Goal: Task Accomplishment & Management: Manage account settings

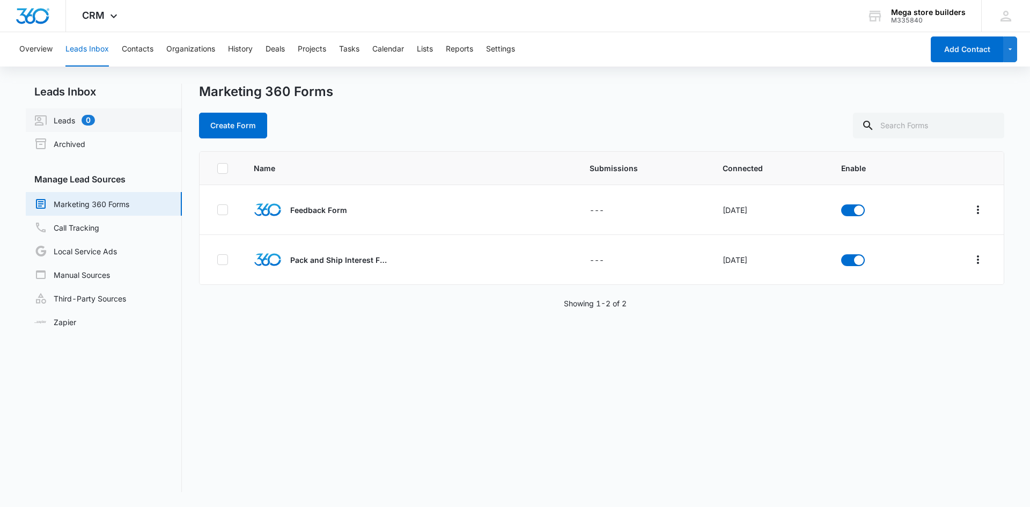
click at [65, 116] on link "Leads 0" at bounding box center [64, 120] width 61 height 13
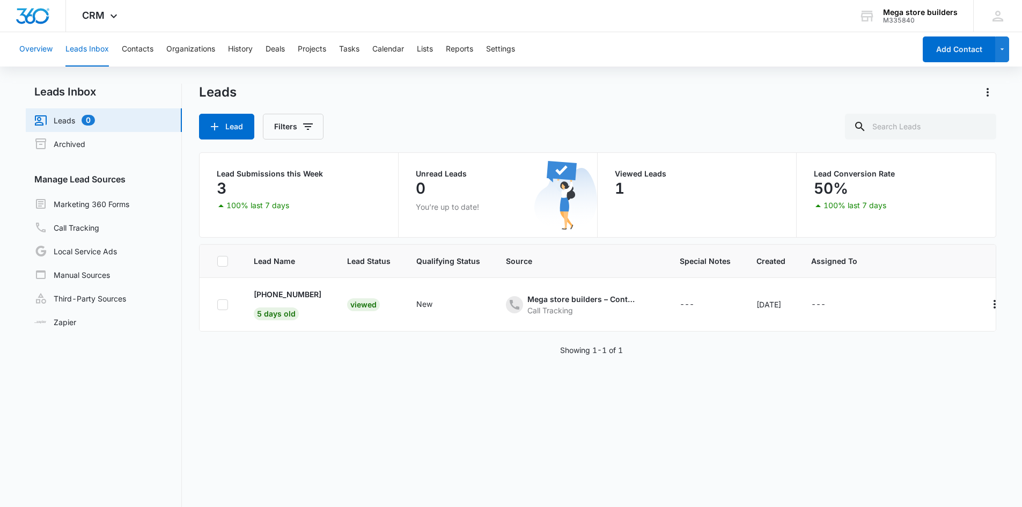
click at [48, 51] on button "Overview" at bounding box center [35, 49] width 33 height 34
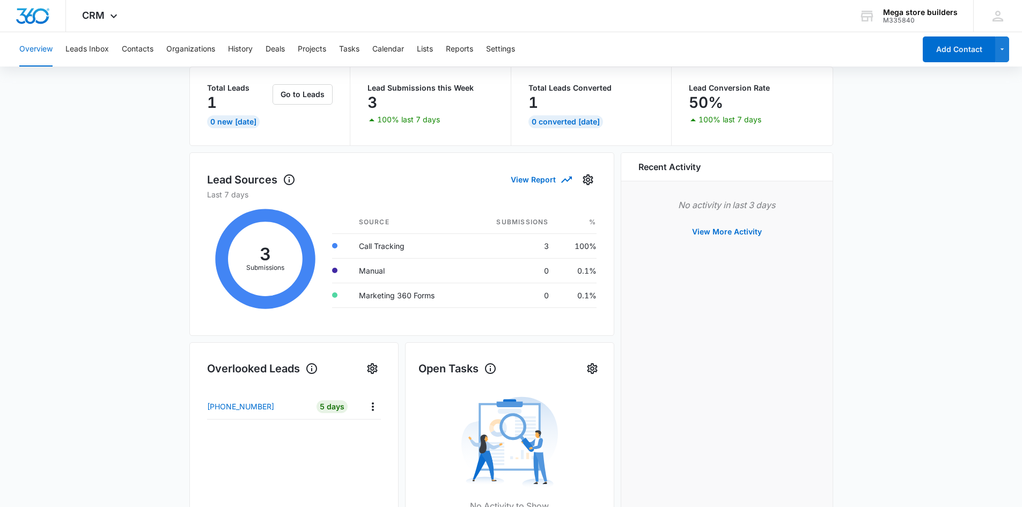
scroll to position [54, 0]
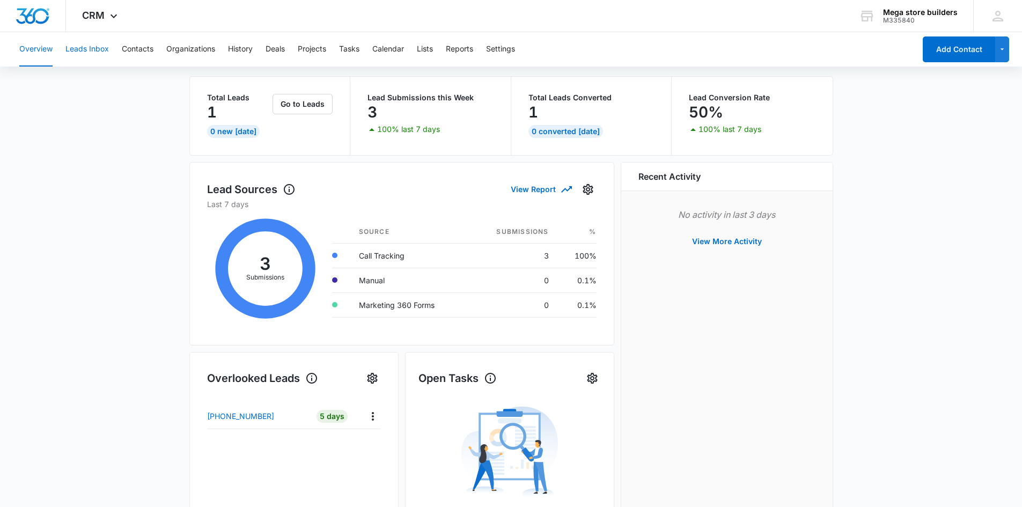
click at [101, 50] on button "Leads Inbox" at bounding box center [86, 49] width 43 height 34
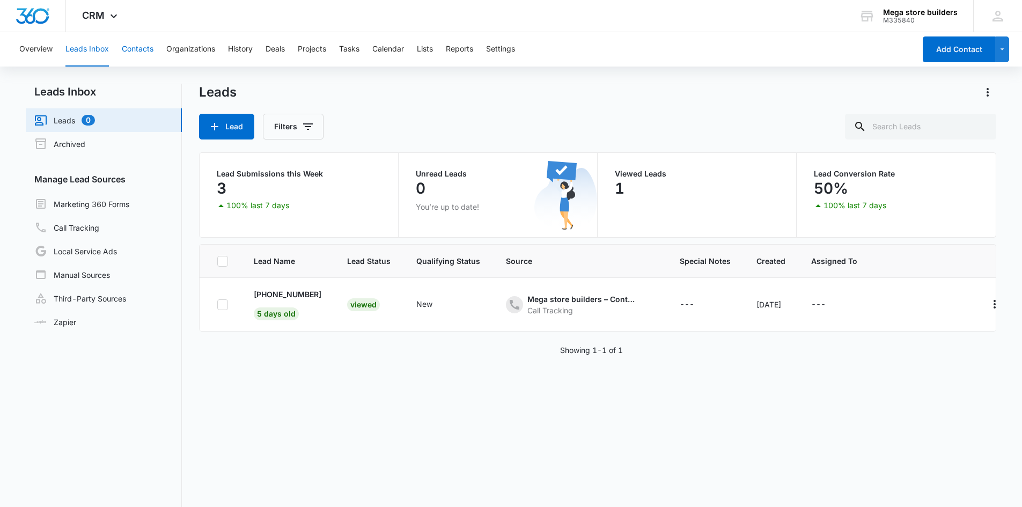
click at [135, 51] on button "Contacts" at bounding box center [138, 49] width 32 height 34
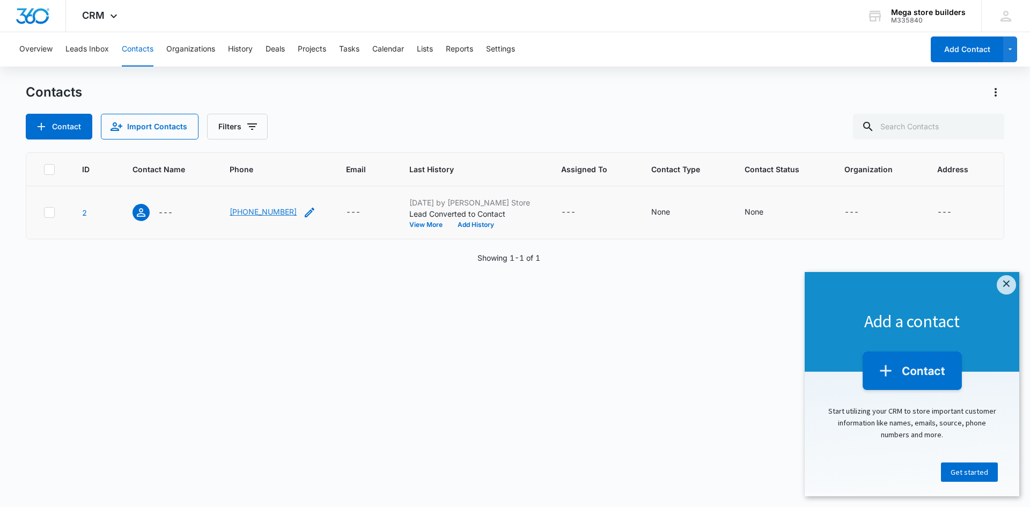
click at [243, 212] on link "[PHONE_NUMBER]" at bounding box center [263, 211] width 67 height 11
click at [291, 339] on div "ID Contact Name Phone Email Last History Assigned To Contact Type Contact Statu…" at bounding box center [515, 322] width 979 height 341
click at [421, 225] on button "View More" at bounding box center [429, 225] width 41 height 6
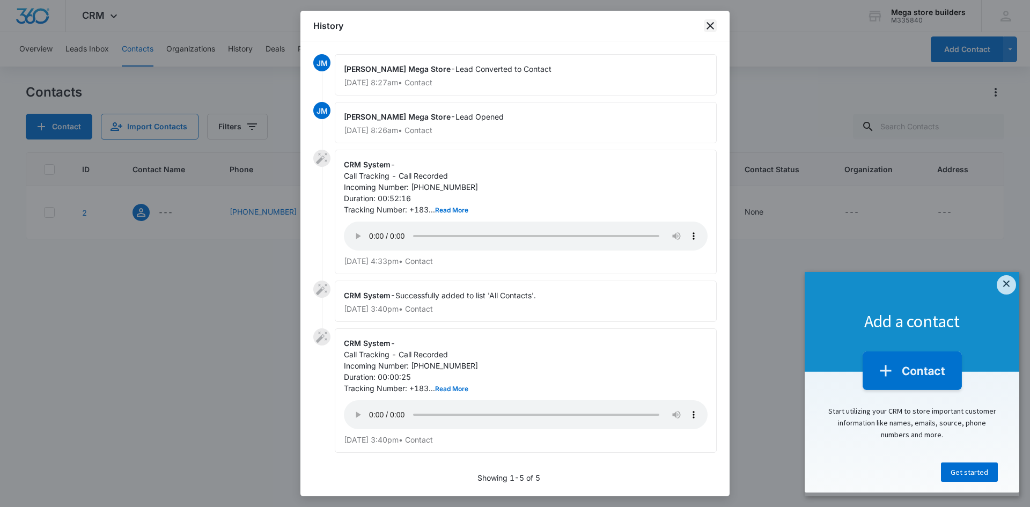
click at [714, 27] on icon "close" at bounding box center [710, 25] width 13 height 13
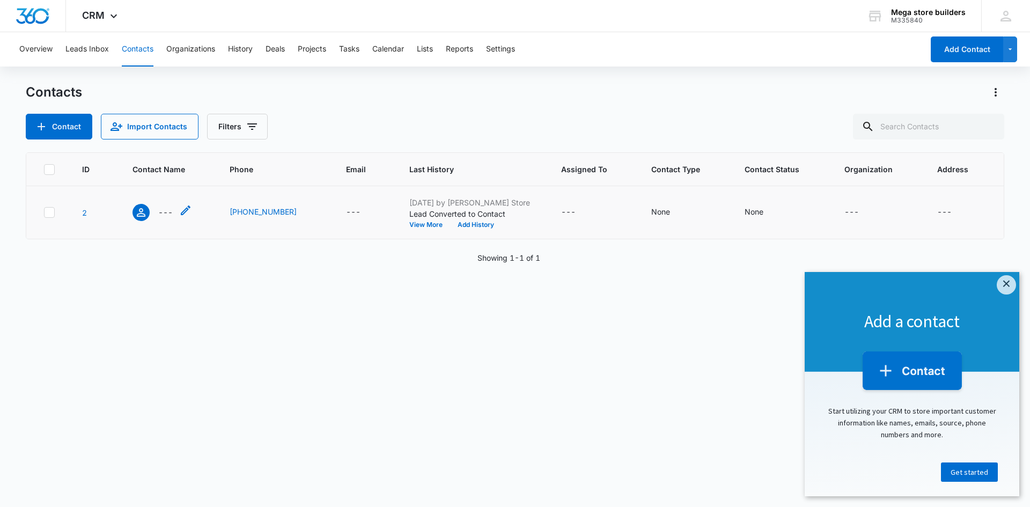
click at [165, 216] on p "---" at bounding box center [165, 212] width 14 height 11
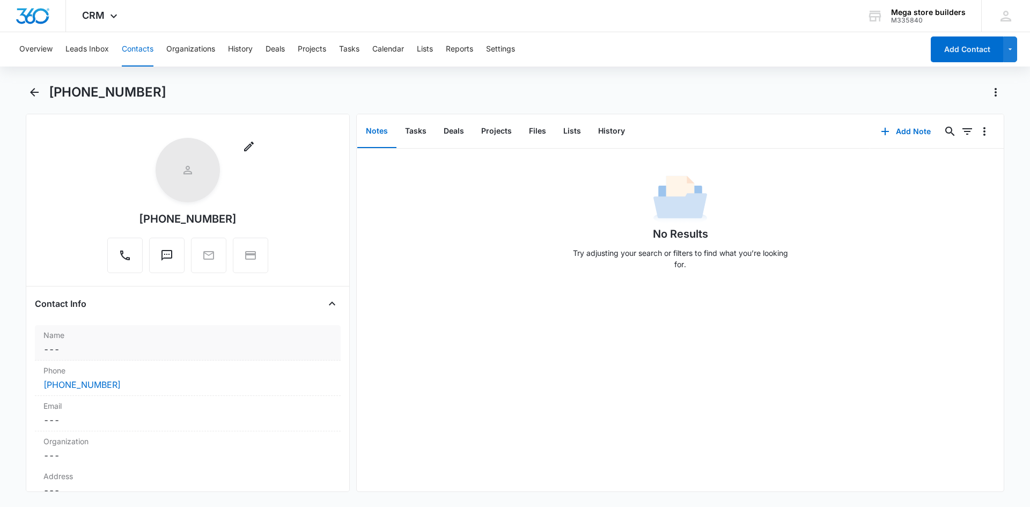
click at [167, 348] on dd "Cancel Save Changes ---" at bounding box center [187, 349] width 289 height 13
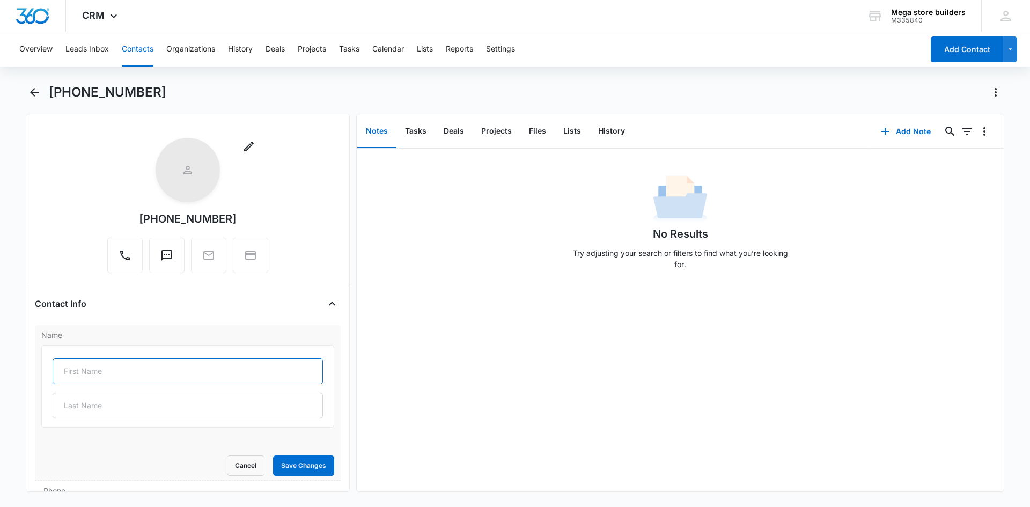
click at [150, 363] on input "text" at bounding box center [188, 371] width 270 height 26
type input "[PERSON_NAME]"
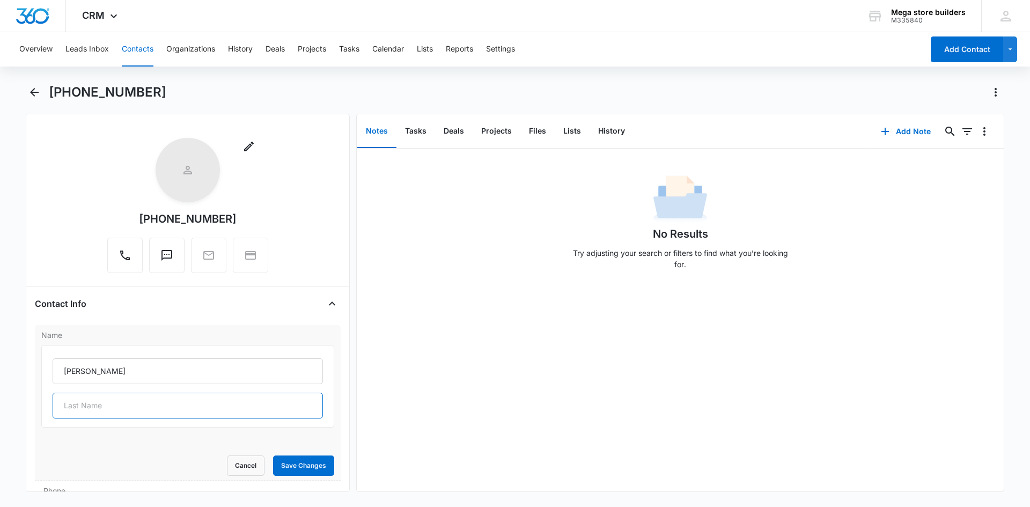
click at [114, 406] on input "text" at bounding box center [188, 406] width 270 height 26
type input "edible/ vending"
click at [290, 468] on button "Save Changes" at bounding box center [303, 466] width 61 height 20
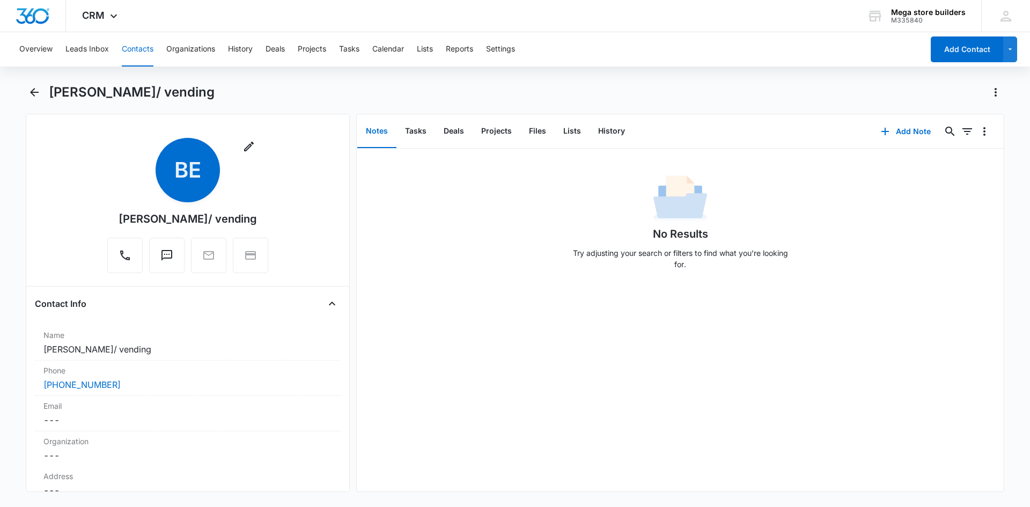
click at [380, 130] on button "Notes" at bounding box center [376, 131] width 39 height 33
click at [380, 166] on div "No Results Try adjusting your search or filters to find what you’re looking for." at bounding box center [680, 214] width 647 height 130
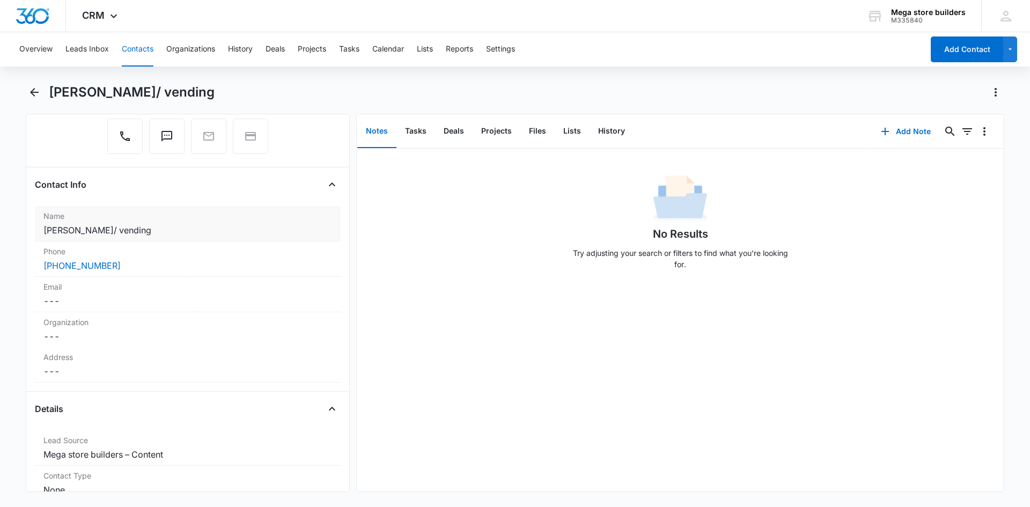
scroll to position [107, 0]
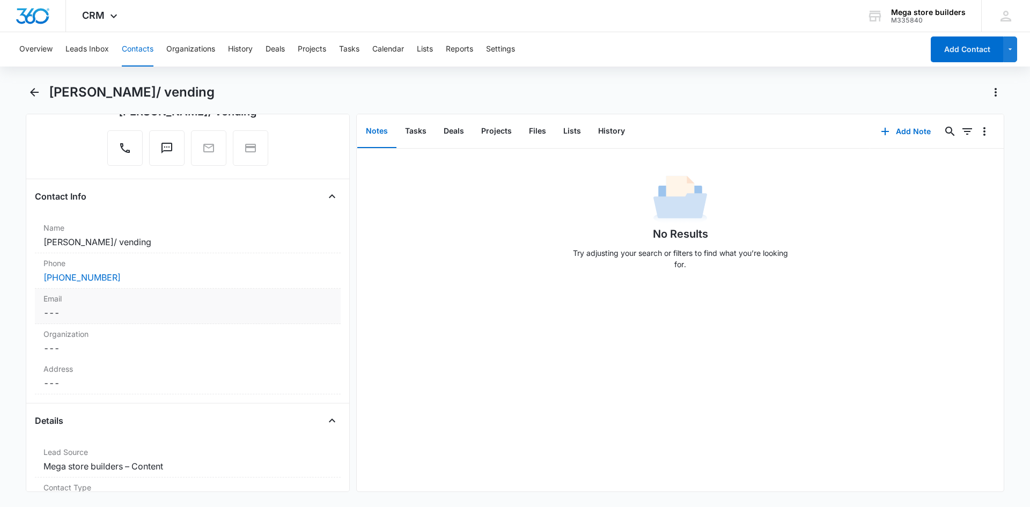
click at [50, 312] on dd "Cancel Save Changes ---" at bounding box center [187, 312] width 289 height 13
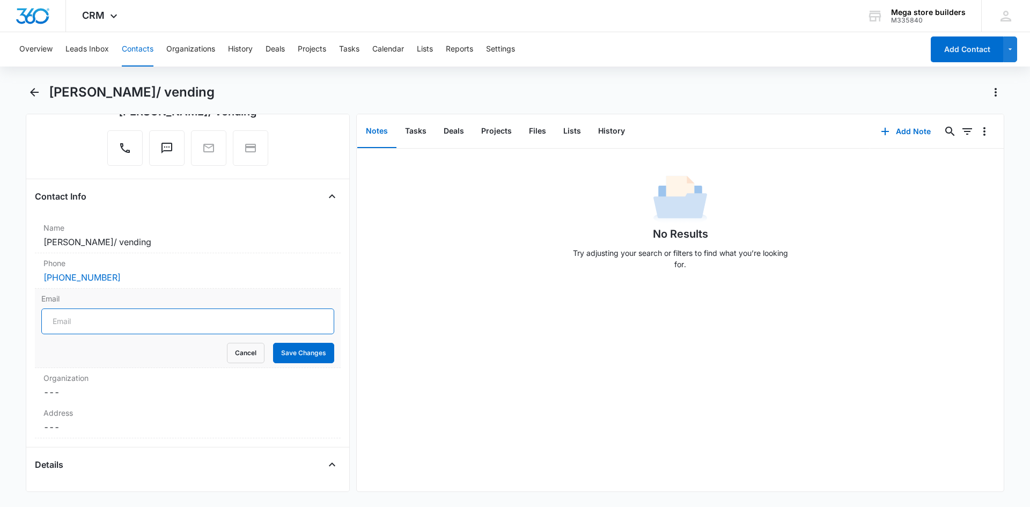
click at [72, 319] on input "Email" at bounding box center [187, 322] width 293 height 26
paste input "[EMAIL_ADDRESS][DOMAIN_NAME]"
type input "[EMAIL_ADDRESS][DOMAIN_NAME]"
click at [299, 353] on button "Save Changes" at bounding box center [303, 353] width 61 height 20
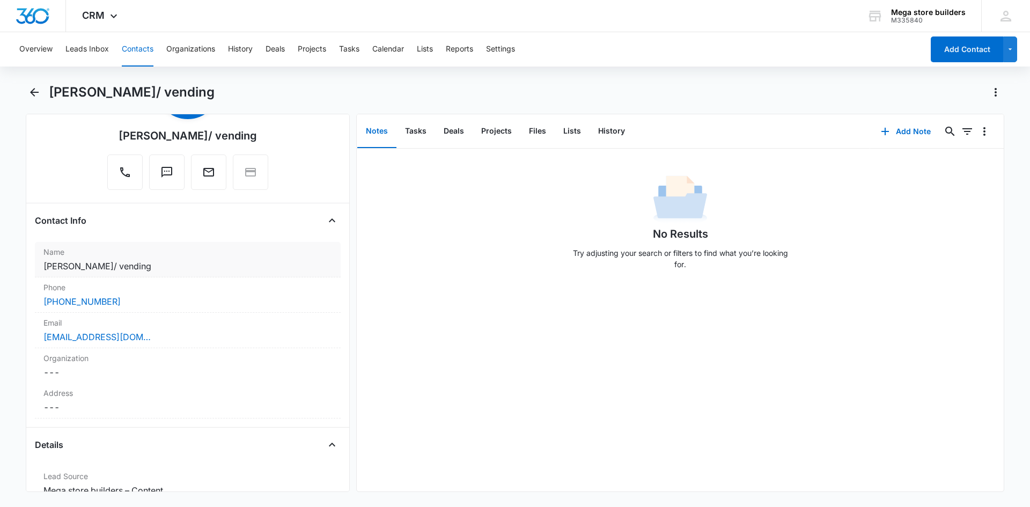
scroll to position [0, 0]
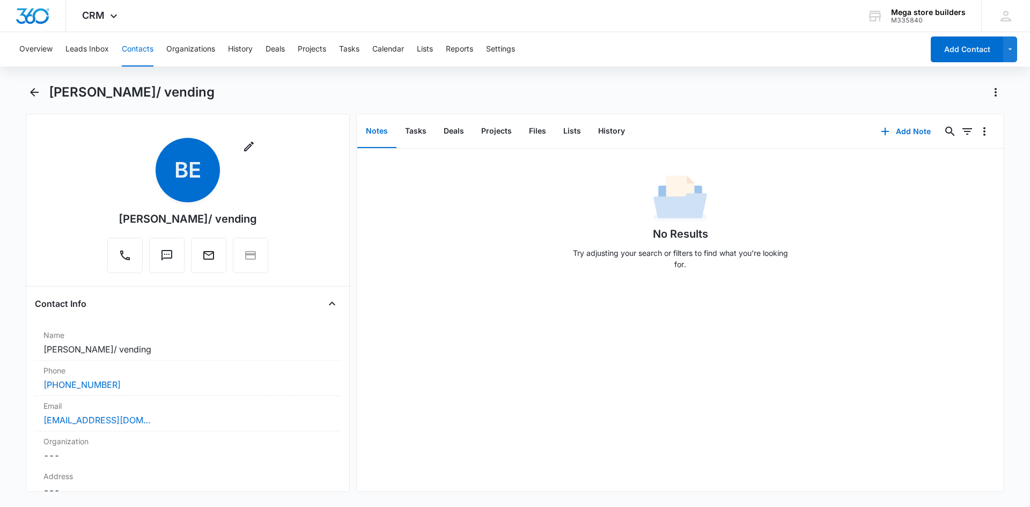
click at [386, 132] on button "Notes" at bounding box center [376, 131] width 39 height 33
click at [905, 133] on button "Add Note" at bounding box center [905, 132] width 71 height 26
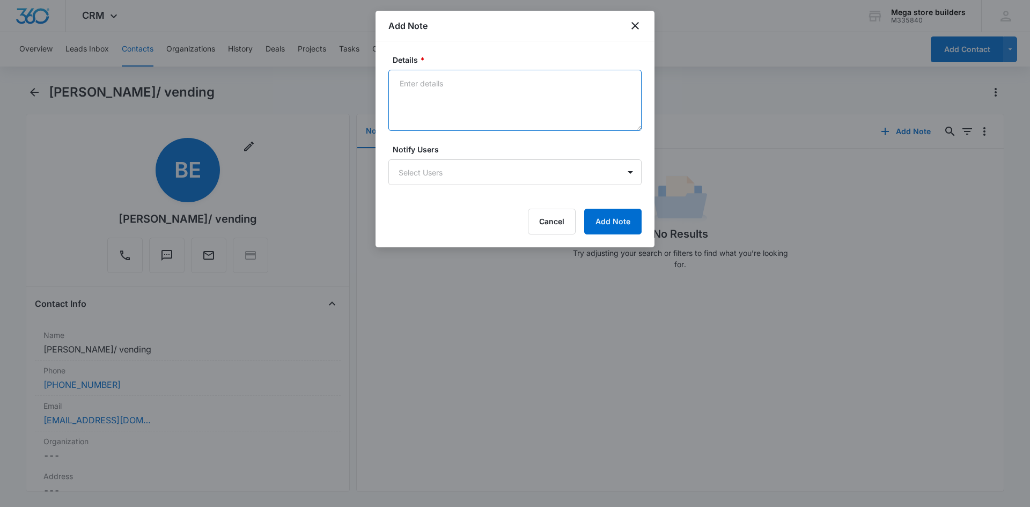
click at [427, 93] on textarea "Details *" at bounding box center [515, 100] width 253 height 61
type textarea "tt client/ call in; has space sent more info call [DATE] 3 pm"
click at [612, 215] on button "Add Note" at bounding box center [612, 222] width 57 height 26
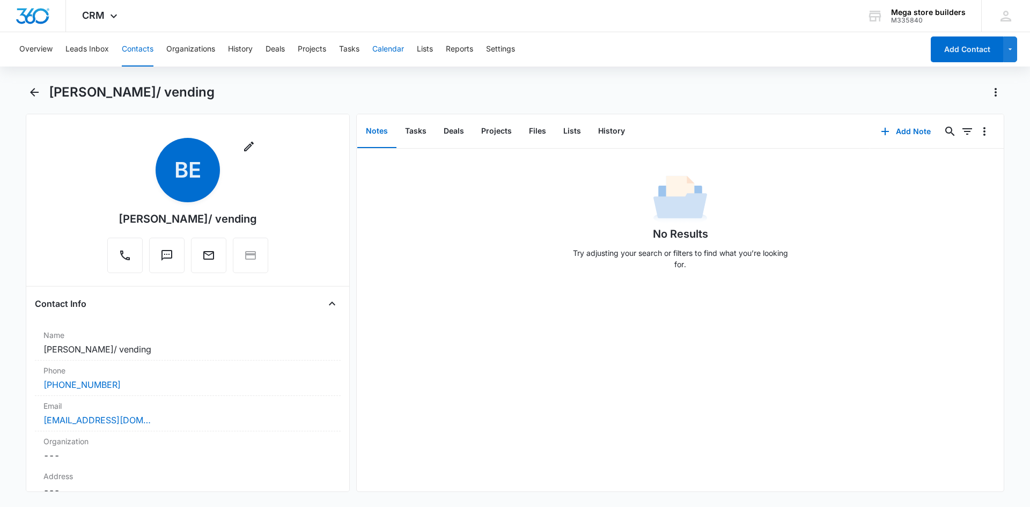
click at [396, 44] on button "Calendar" at bounding box center [388, 49] width 32 height 34
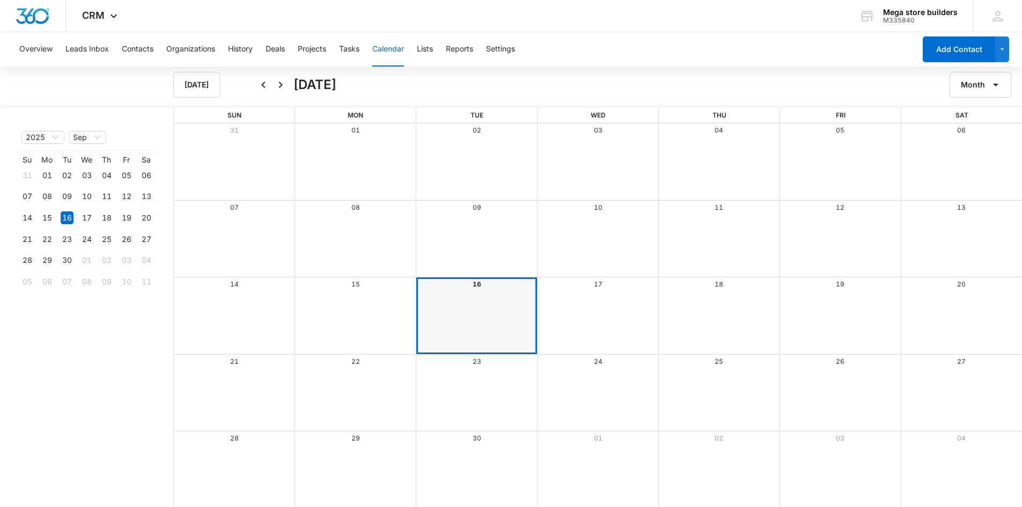
click at [477, 305] on div "Month View" at bounding box center [476, 315] width 121 height 77
click at [963, 52] on button "Add Contact" at bounding box center [959, 49] width 72 height 26
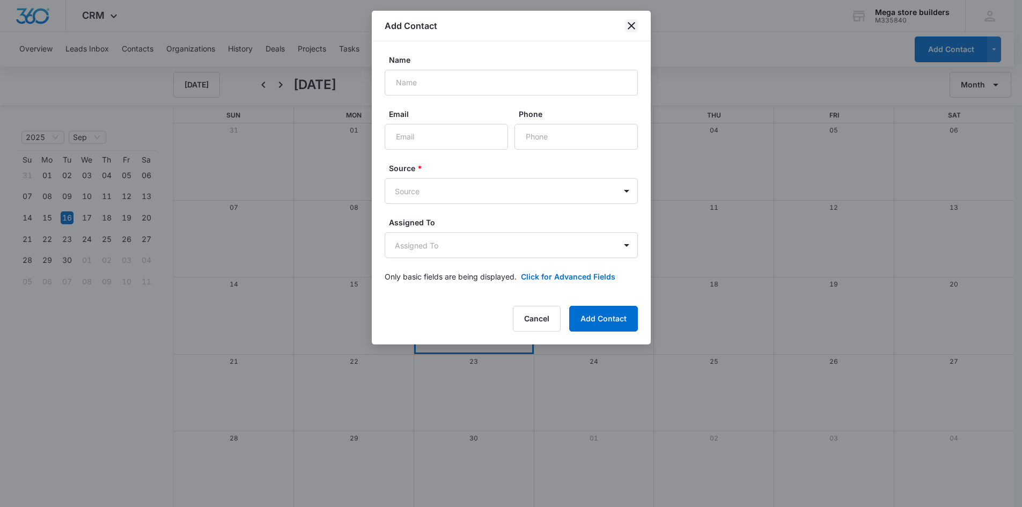
click at [635, 24] on icon "close" at bounding box center [631, 25] width 13 height 13
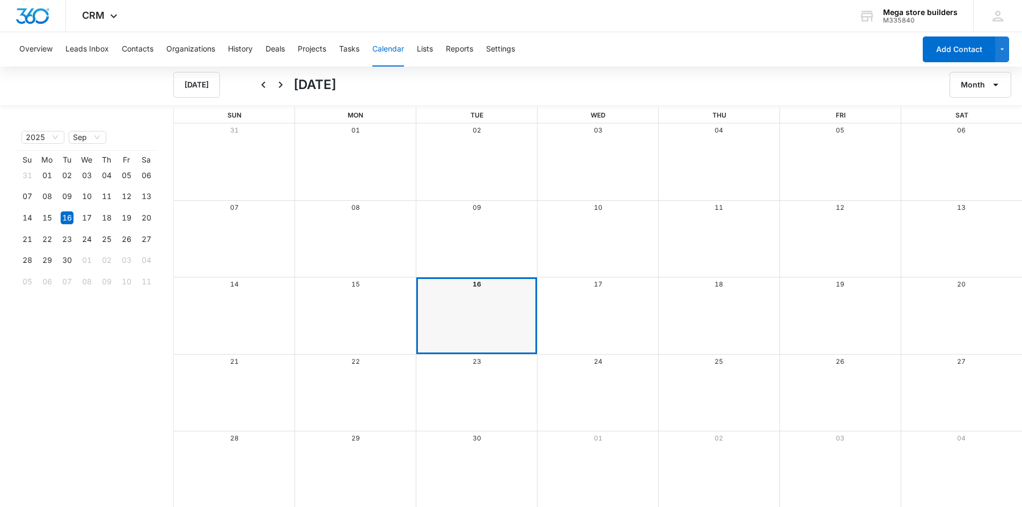
click at [433, 299] on div "Month View" at bounding box center [476, 315] width 121 height 77
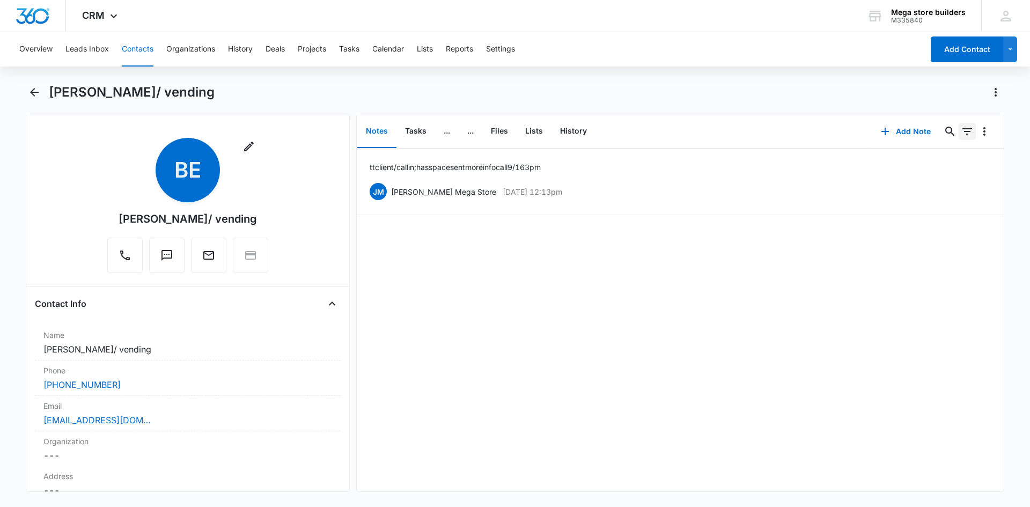
click at [961, 135] on icon "Filters" at bounding box center [967, 131] width 13 height 13
click at [978, 134] on icon "Overflow Menu" at bounding box center [984, 131] width 13 height 13
click at [998, 98] on icon "Actions" at bounding box center [996, 92] width 13 height 13
click at [720, 220] on div "tt client/ call in; has space sent more info call [DATE] 3 pm [PERSON_NAME] Meg…" at bounding box center [680, 320] width 647 height 343
click at [355, 47] on button "Tasks" at bounding box center [349, 49] width 20 height 34
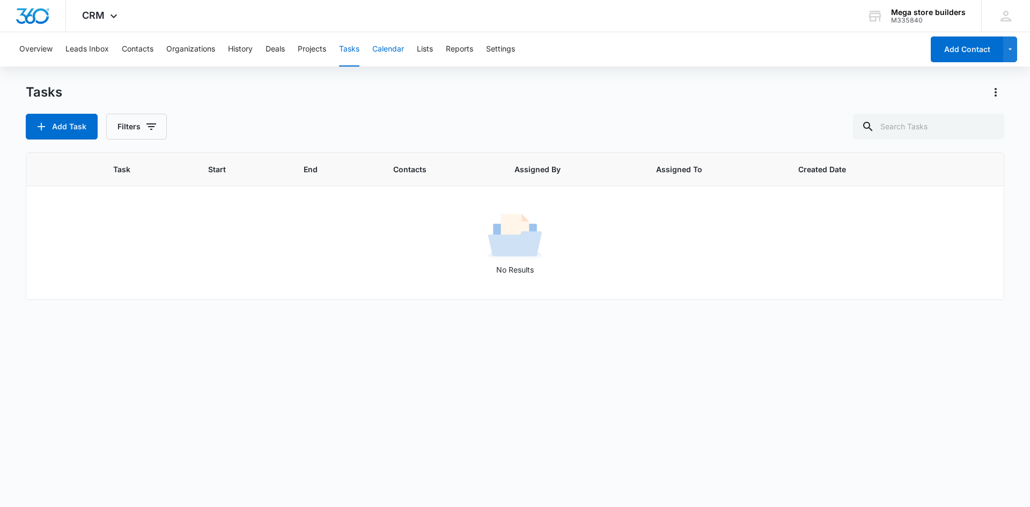
click at [391, 46] on button "Calendar" at bounding box center [388, 49] width 32 height 34
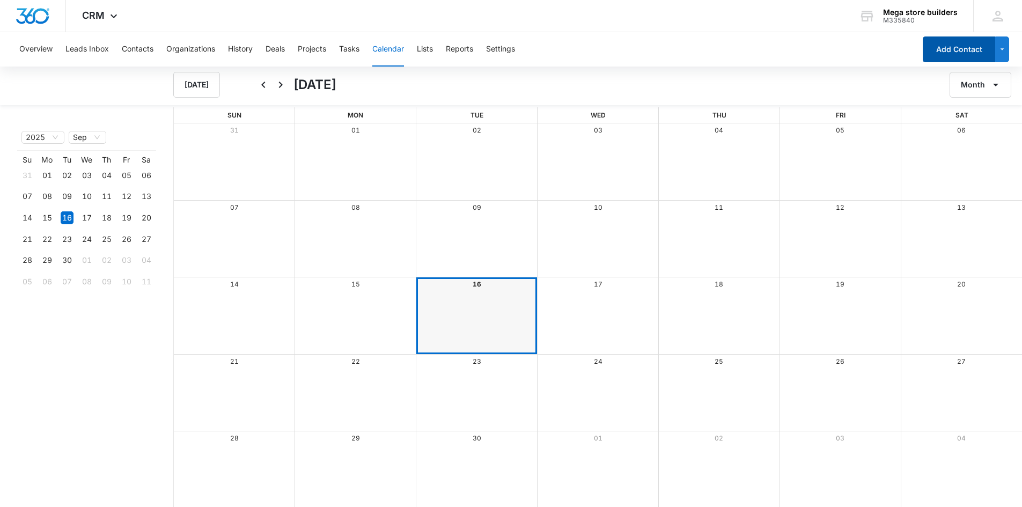
click at [954, 55] on button "Add Contact" at bounding box center [959, 49] width 72 height 26
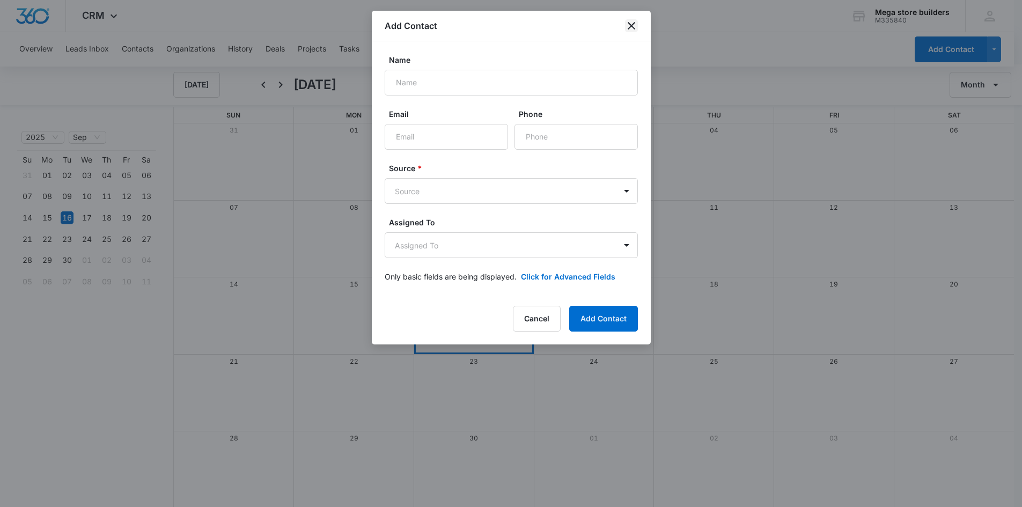
click at [630, 23] on icon "close" at bounding box center [631, 25] width 13 height 13
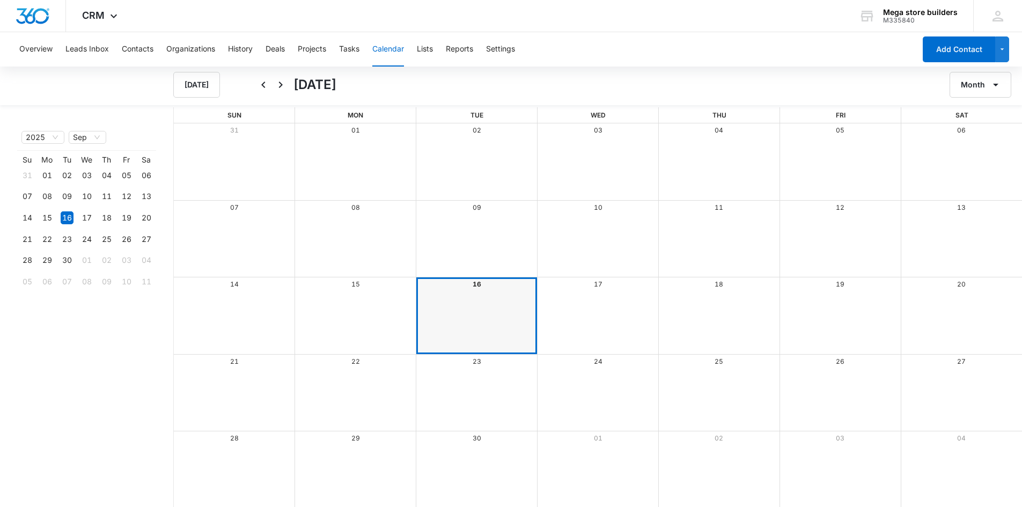
click at [486, 303] on div "Month View" at bounding box center [476, 315] width 121 height 77
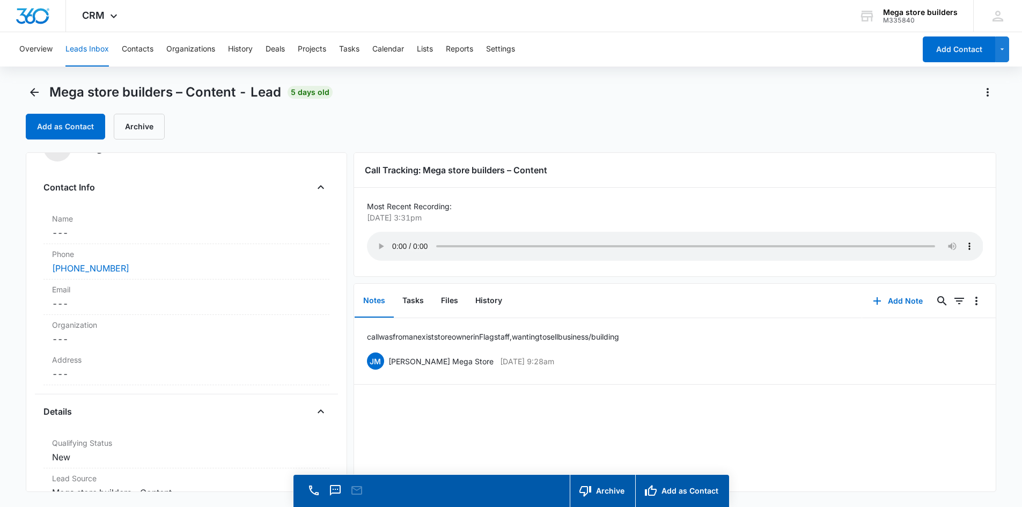
scroll to position [54, 0]
